Goal: Information Seeking & Learning: Learn about a topic

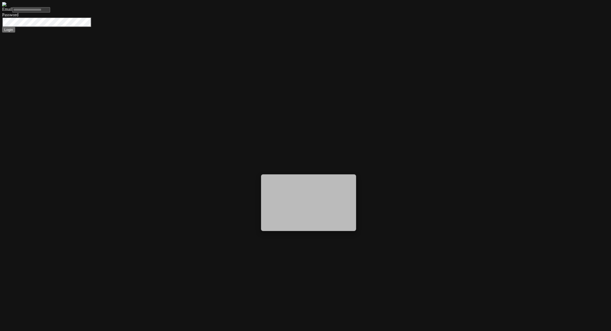
type input "**********"
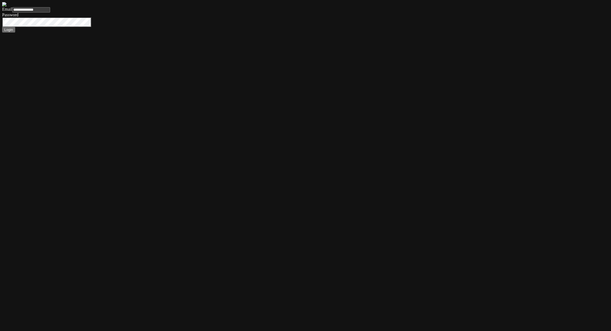
click at [2, 27] on button "Login" at bounding box center [8, 30] width 13 height 6
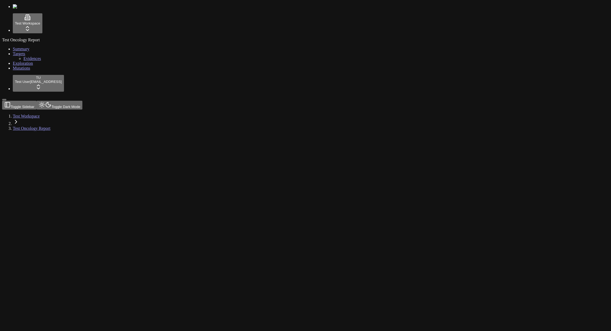
click at [205, 135] on div at bounding box center [279, 135] width 555 height 0
click at [13, 70] on span "Mutations" at bounding box center [21, 68] width 17 height 5
click at [44, 71] on div "Test Oncology Report Summary Targets Evidences Exploration Mutations" at bounding box center [305, 54] width 606 height 33
click at [85, 135] on div at bounding box center [279, 135] width 555 height 0
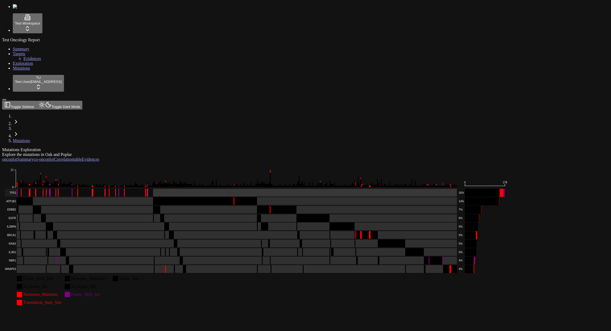
click at [245, 189] on rect at bounding box center [231, 193] width 452 height 8
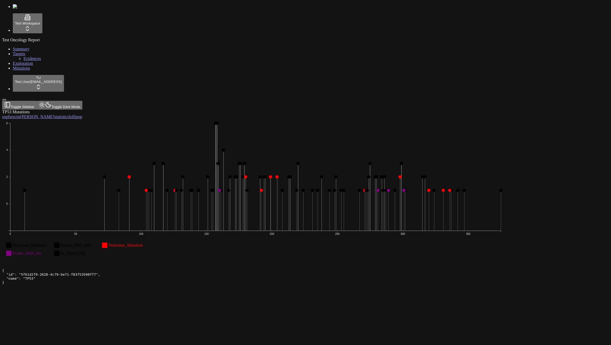
drag, startPoint x: 0, startPoint y: 0, endPoint x: 384, endPoint y: 26, distance: 384.4
click at [383, 109] on div "TP53 Mutations" at bounding box center [279, 111] width 555 height 5
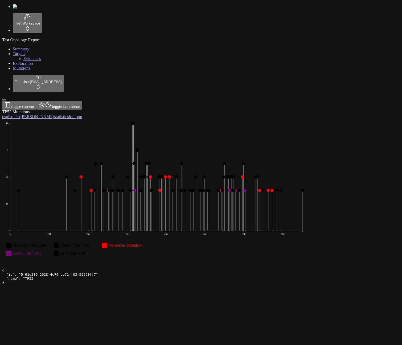
click at [349, 246] on div "TP53 Mutations os pfs recist orr statistics lollipop Missense_Mutation Frame_Sh…" at bounding box center [175, 186] width 347 height 155
